Goal: Task Accomplishment & Management: Complete application form

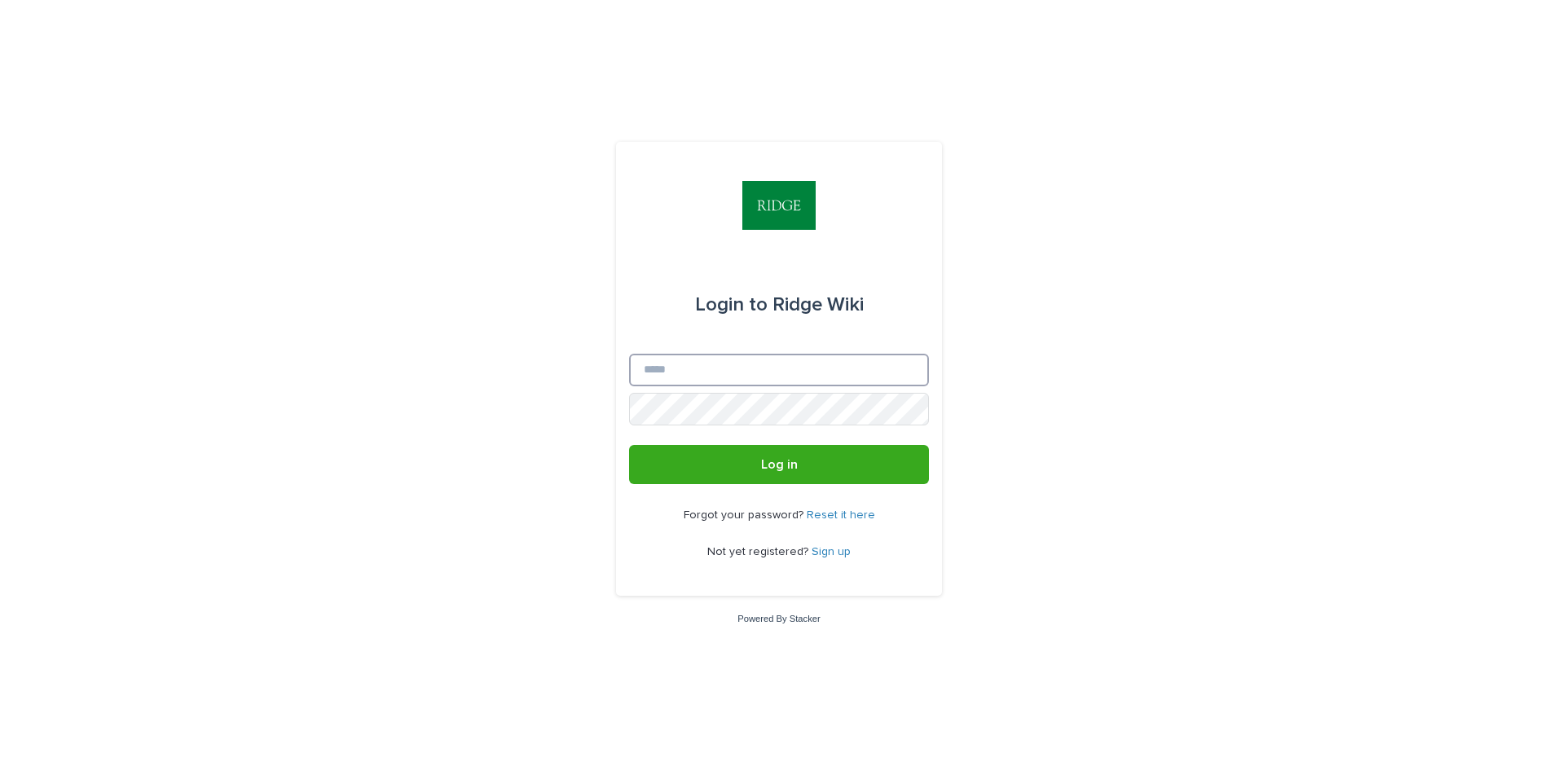
click at [681, 365] on input "Email" at bounding box center [779, 370] width 300 height 32
type input "**********"
click at [630, 444] on button "Log in" at bounding box center [779, 464] width 300 height 39
